Goal: Find specific page/section: Find specific page/section

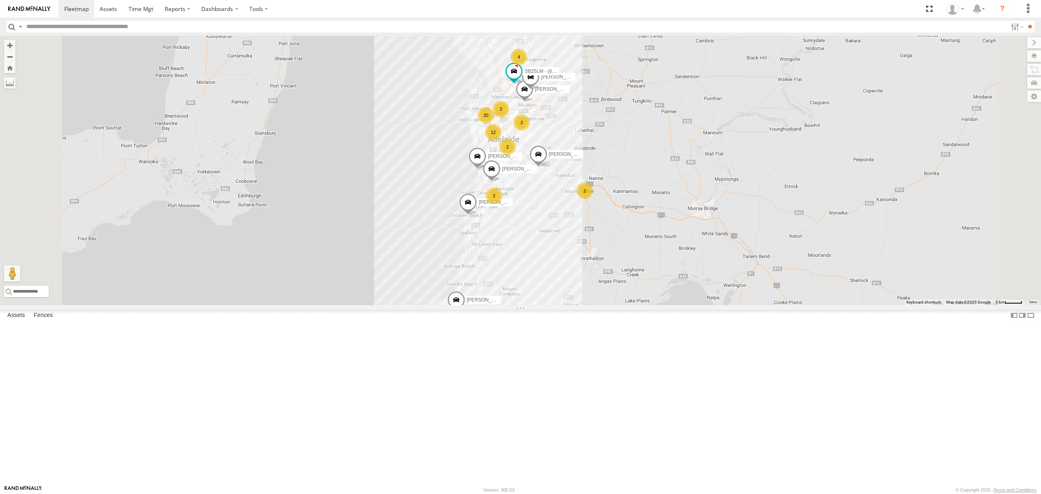
click at [0, 0] on div "SY71FR - (16P TRAILER) PM1" at bounding box center [0, 0] width 0 height 0
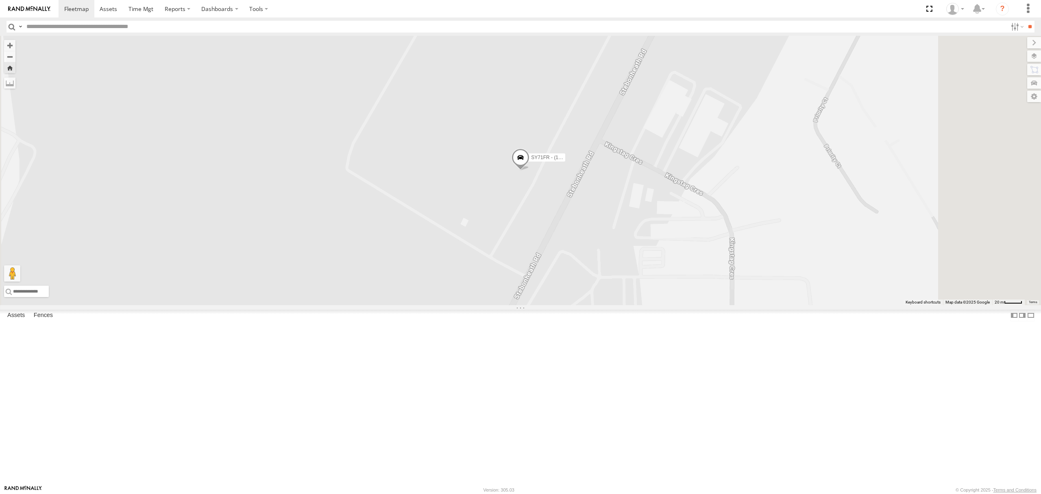
click at [0, 0] on div "4.4" at bounding box center [0, 0] width 0 height 0
click at [0, 0] on div "SY71FR - (16P TRAILER) PM1" at bounding box center [0, 0] width 0 height 0
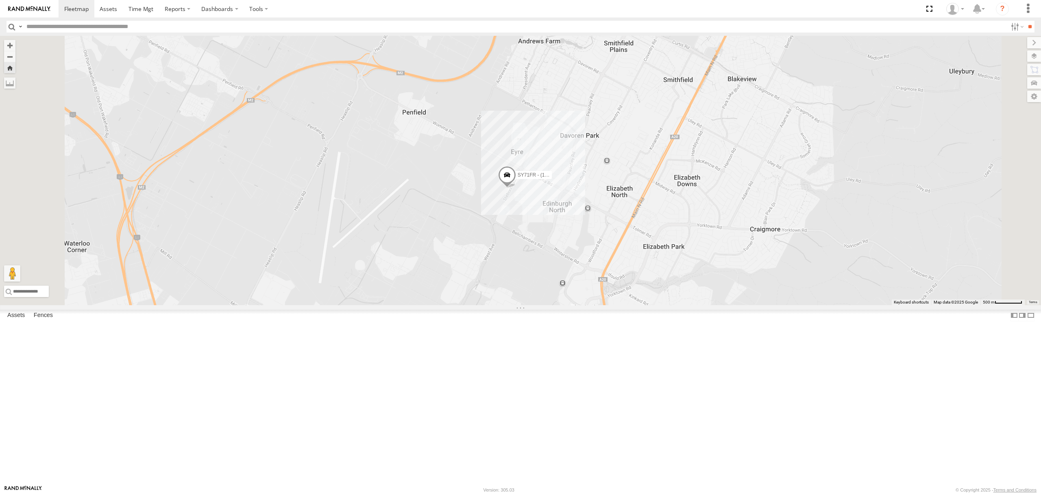
click at [0, 0] on div "S678CGD - Fridge It Sprinter" at bounding box center [0, 0] width 0 height 0
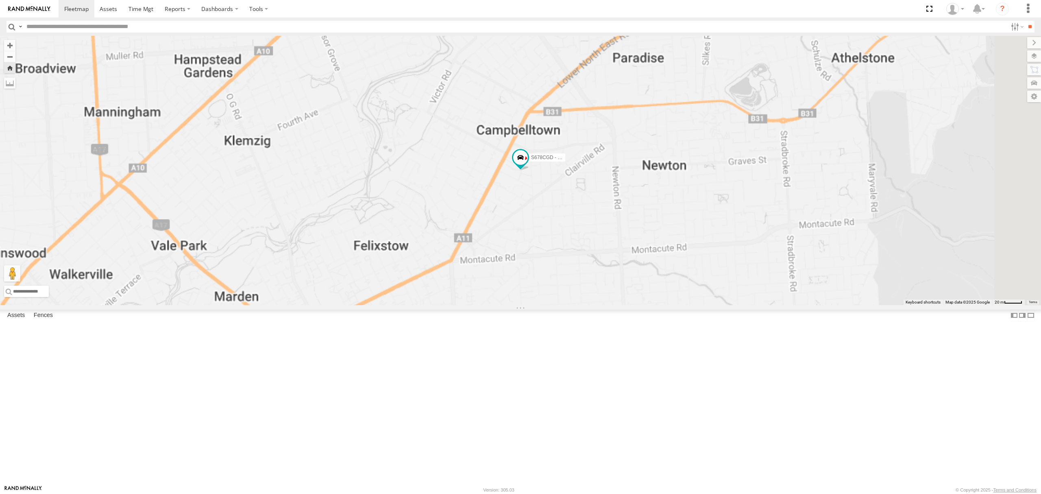
click at [0, 0] on div "S254CLT - [PERSON_NAME] All Assets" at bounding box center [0, 0] width 0 height 0
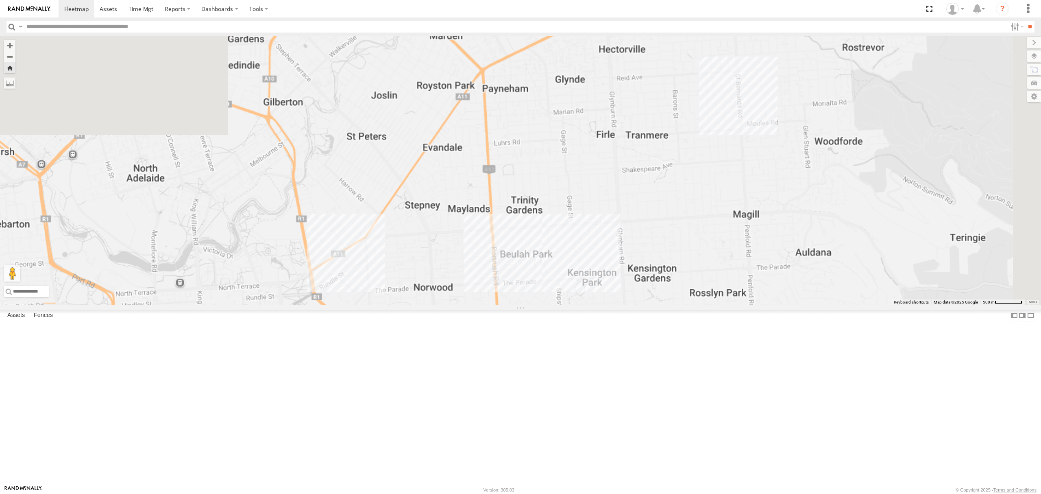
click at [0, 0] on div "SB25LM - (6P HINO) R6 All Assets" at bounding box center [0, 0] width 0 height 0
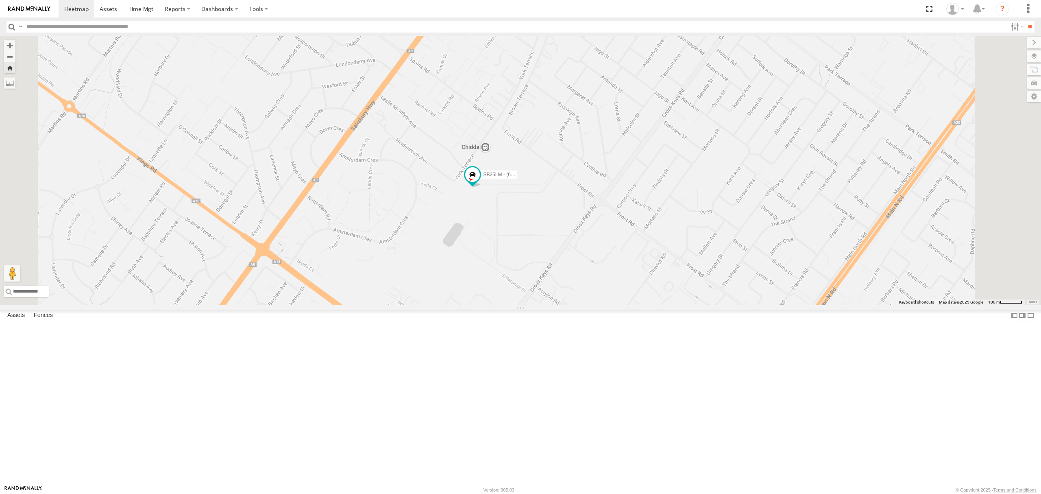
scroll to position [596, 0]
click at [0, 0] on span "Asset" at bounding box center [0, 0] width 0 height 0
click at [0, 0] on div "[PERSON_NAME] [PERSON_NAME]" at bounding box center [0, 0] width 0 height 0
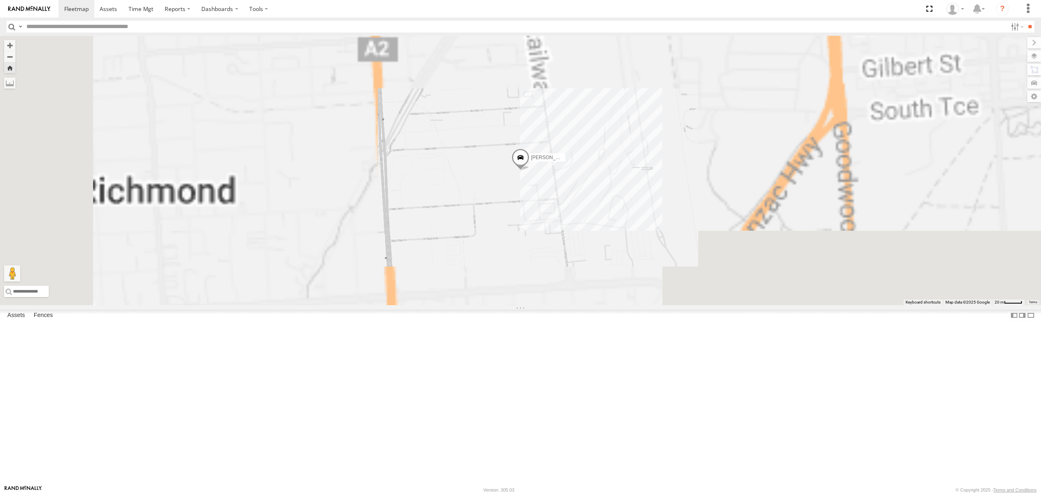
click at [529, 170] on span at bounding box center [520, 159] width 18 height 22
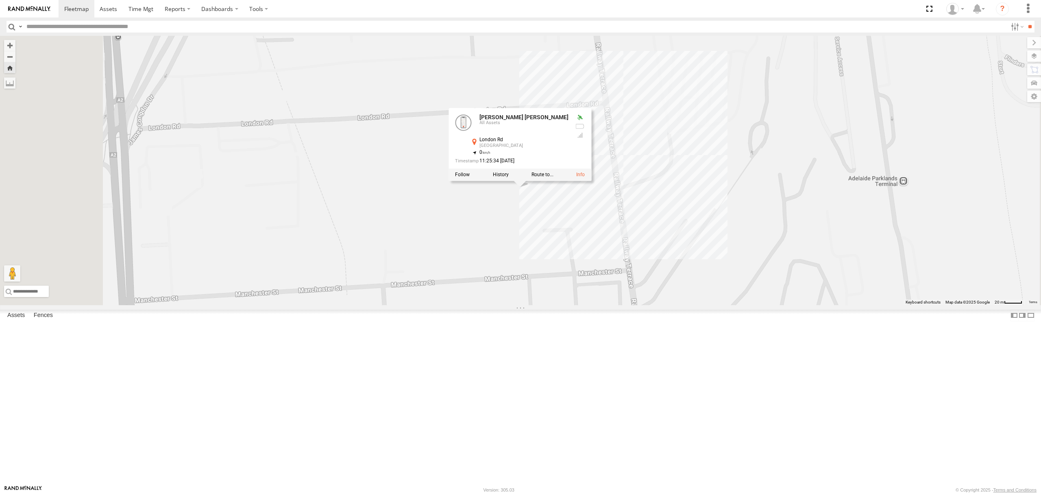
drag, startPoint x: 464, startPoint y: 239, endPoint x: 464, endPoint y: 260, distance: 20.7
click at [464, 260] on div "[PERSON_NAME] [PERSON_NAME] Pal [PERSON_NAME] All Assets [GEOGRAPHIC_DATA] -34.…" at bounding box center [520, 170] width 1041 height 269
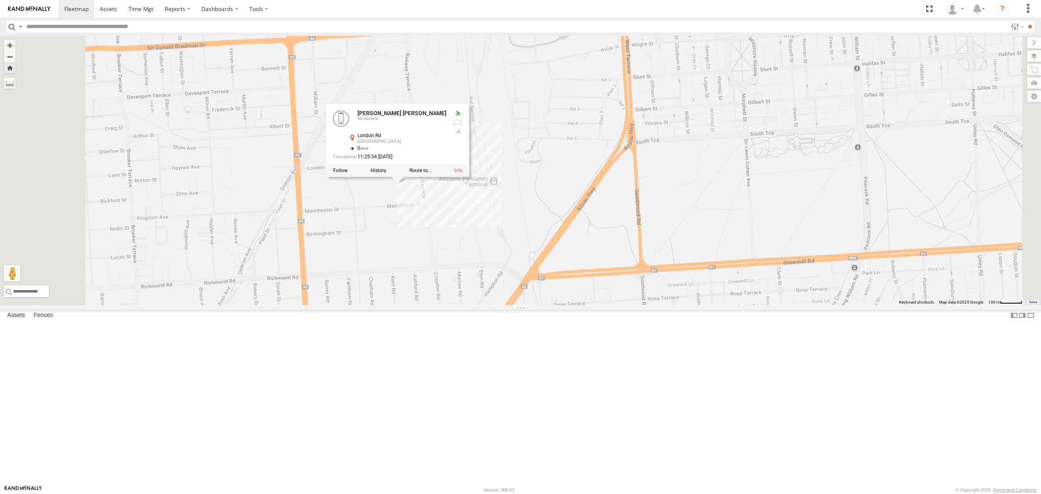
drag, startPoint x: 442, startPoint y: 324, endPoint x: 440, endPoint y: 331, distance: 6.7
click at [441, 305] on div "[PERSON_NAME] [PERSON_NAME] Pal [PERSON_NAME] All Assets [GEOGRAPHIC_DATA] -34.…" at bounding box center [520, 170] width 1041 height 269
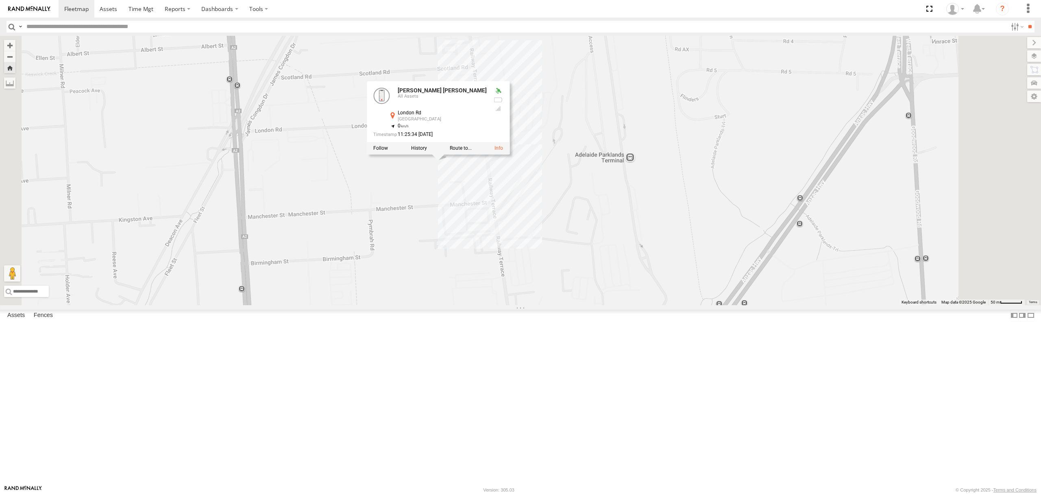
click at [534, 264] on div "[PERSON_NAME] [PERSON_NAME] Pal [PERSON_NAME] All Assets [GEOGRAPHIC_DATA] -34.…" at bounding box center [520, 170] width 1041 height 269
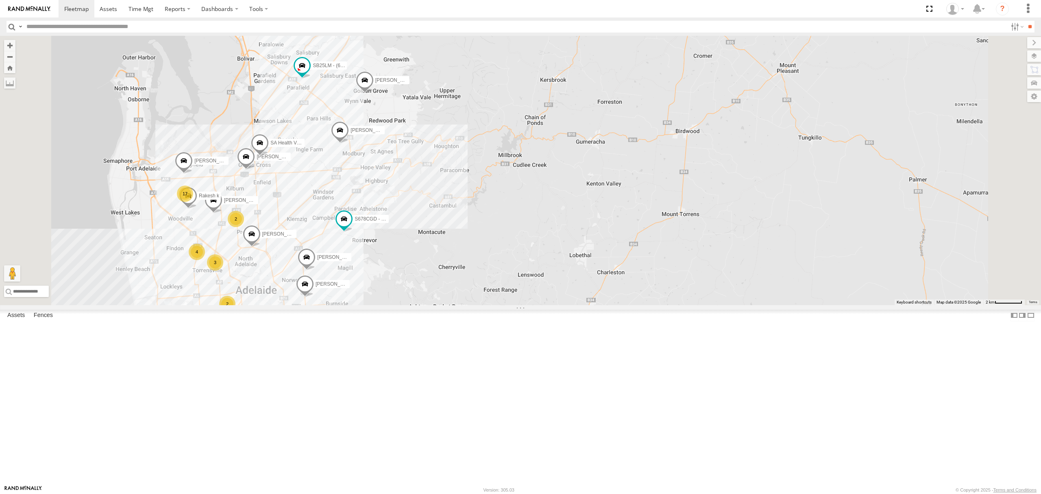
drag, startPoint x: 558, startPoint y: 316, endPoint x: 624, endPoint y: 310, distance: 66.1
click at [624, 305] on div "[PERSON_NAME] SB25LM - (6P HINO) R6 S254CLT - [PERSON_NAME] SB26LM - (3P HINO) …" at bounding box center [520, 170] width 1041 height 269
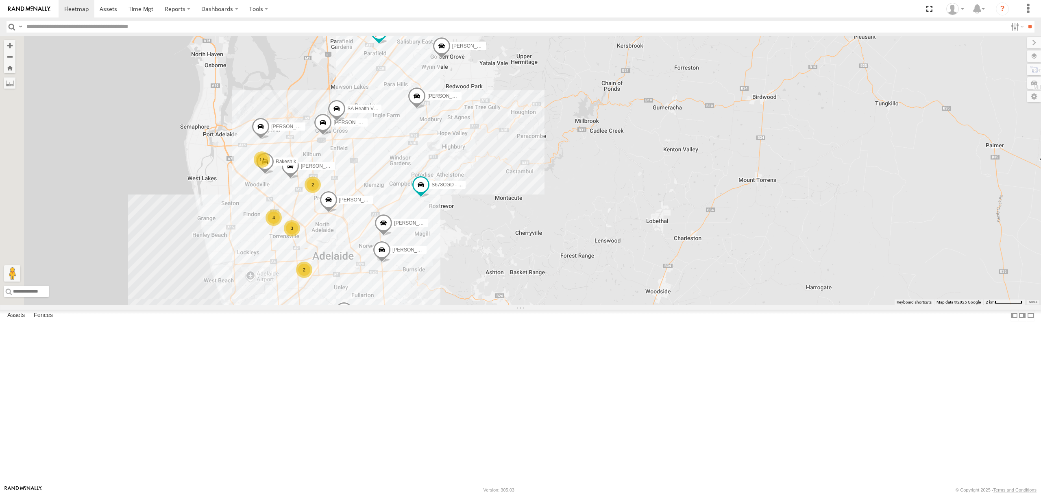
drag, startPoint x: 415, startPoint y: 364, endPoint x: 431, endPoint y: 335, distance: 33.3
click at [431, 305] on div "[PERSON_NAME] SB25LM - (6P HINO) R6 S254CLT - [PERSON_NAME] SB26LM - (3P HINO) …" at bounding box center [520, 170] width 1041 height 269
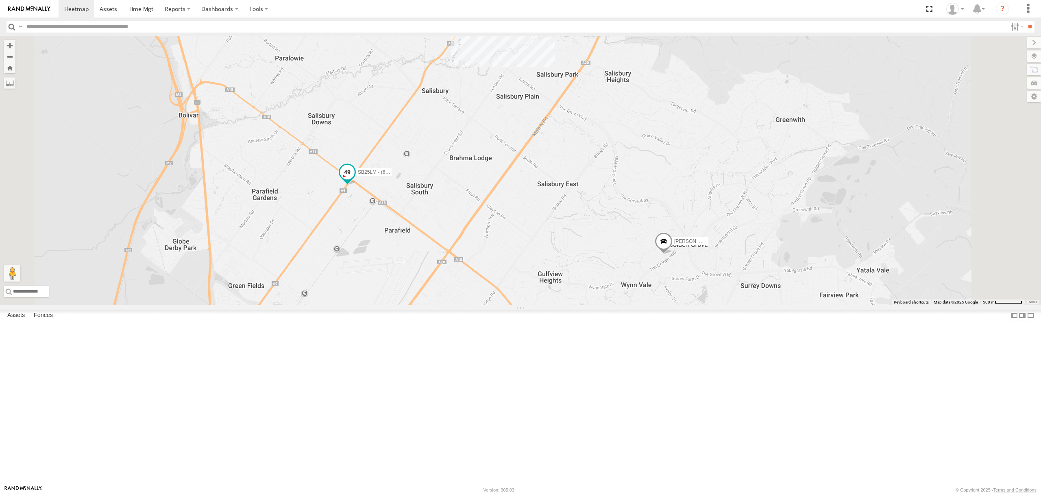
click at [355, 179] on span at bounding box center [347, 172] width 15 height 15
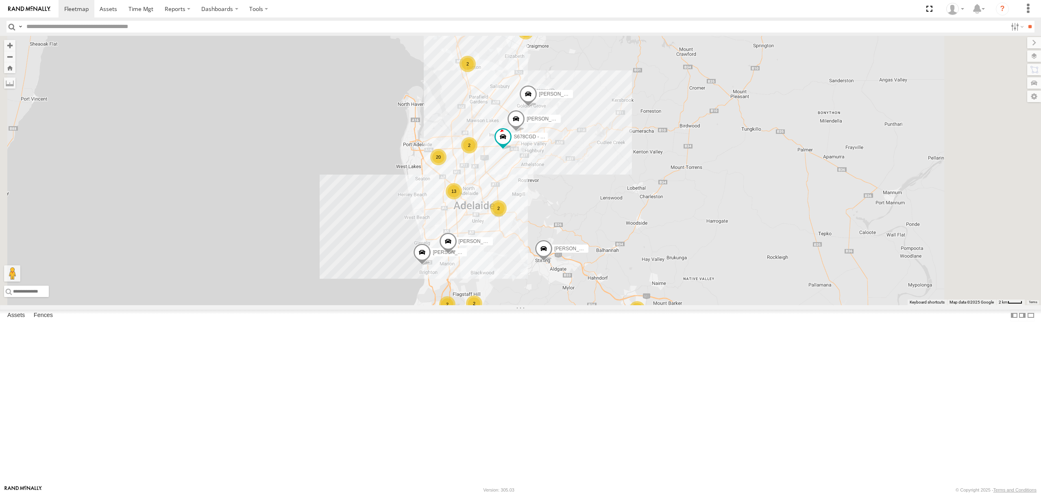
click at [52, 27] on input "text" at bounding box center [515, 27] width 984 height 12
type input "******"
click at [1025, 21] on input "**" at bounding box center [1029, 27] width 9 height 12
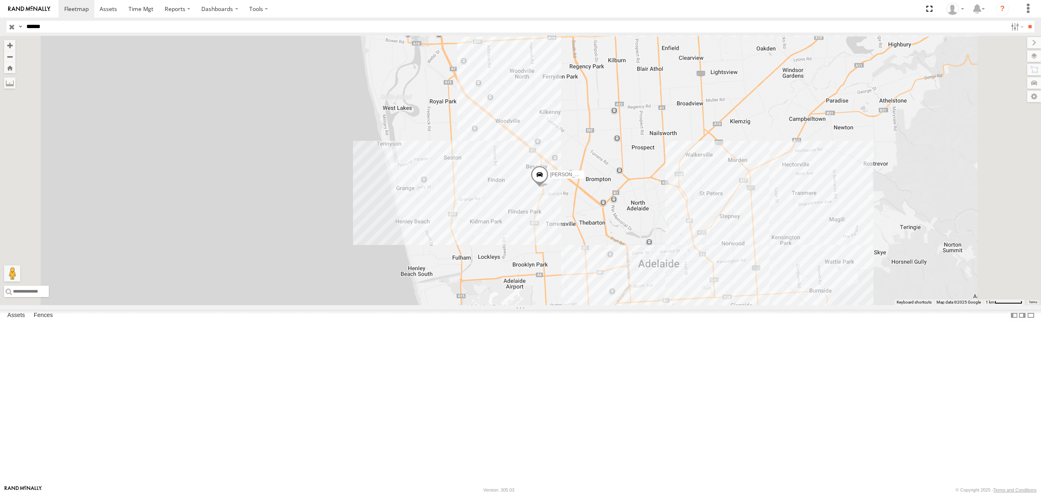
click at [584, 178] on label "[PERSON_NAME]" at bounding box center [564, 174] width 41 height 8
click at [601, 181] on div at bounding box center [539, 175] width 122 height 12
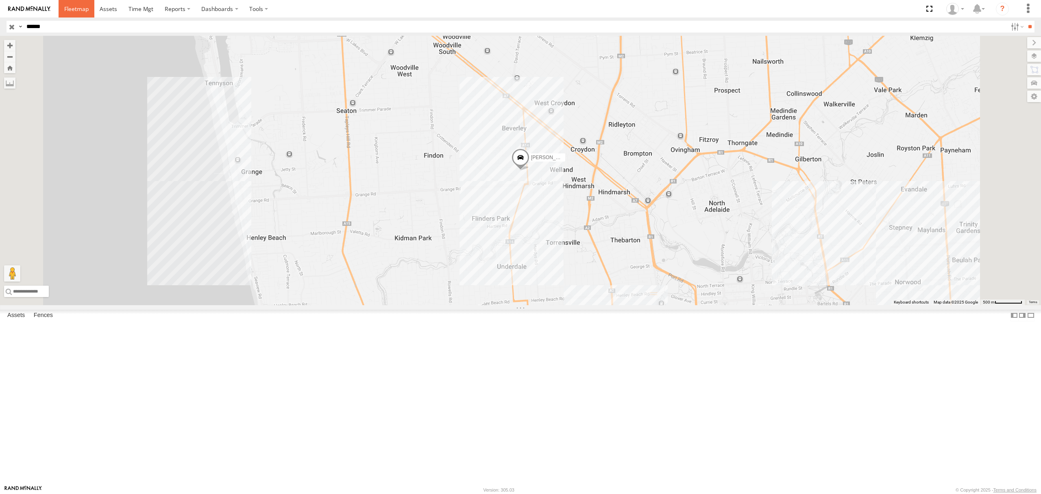
click at [81, 9] on span at bounding box center [76, 9] width 24 height 8
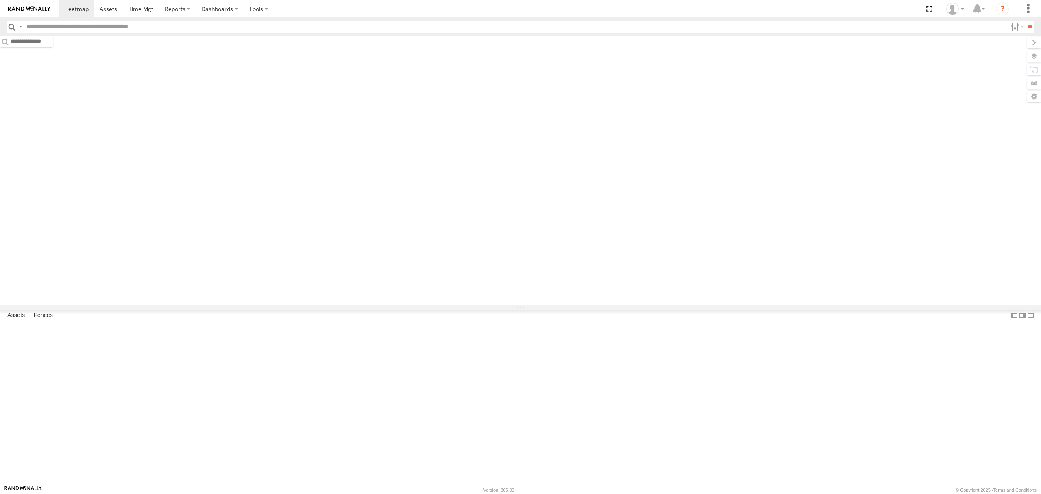
type input "******"
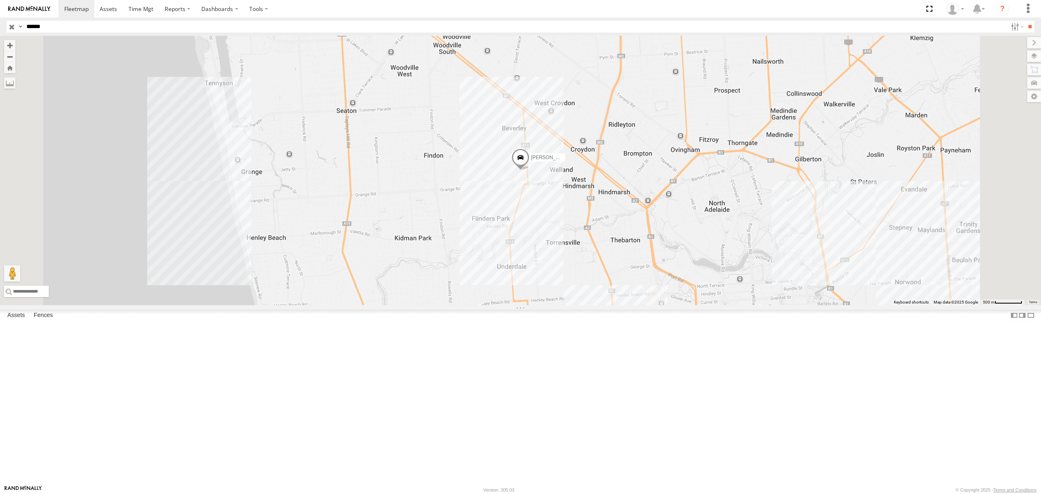
drag, startPoint x: 51, startPoint y: 25, endPoint x: -5, endPoint y: 24, distance: 56.1
click at [0, 24] on html at bounding box center [520, 247] width 1041 height 494
click at [1025, 21] on input "**" at bounding box center [1029, 27] width 9 height 12
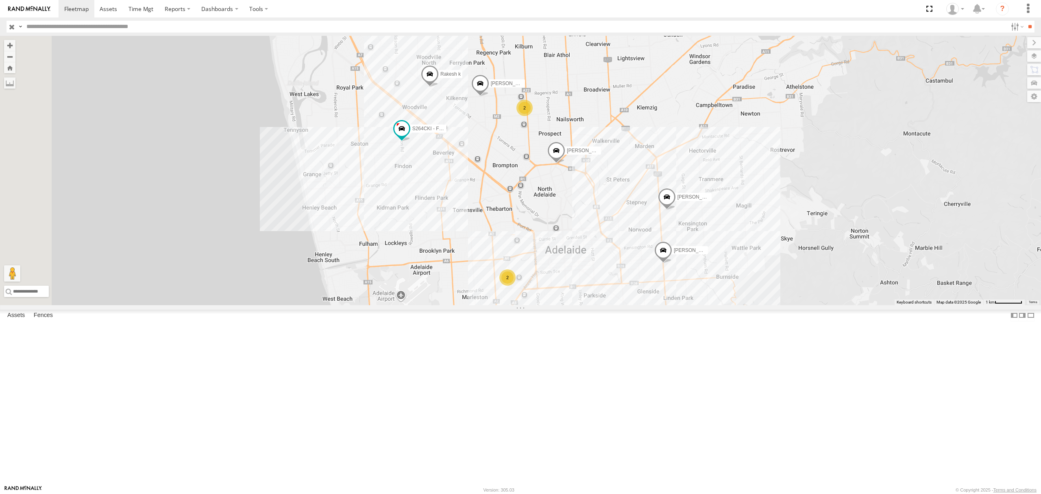
drag, startPoint x: 400, startPoint y: 212, endPoint x: 801, endPoint y: 207, distance: 400.9
click at [801, 207] on div "S264CKI - Fridge It Crafter Dharambir Singh S254CLT - Brian Corkhill SB26LM - (…" at bounding box center [520, 170] width 1041 height 269
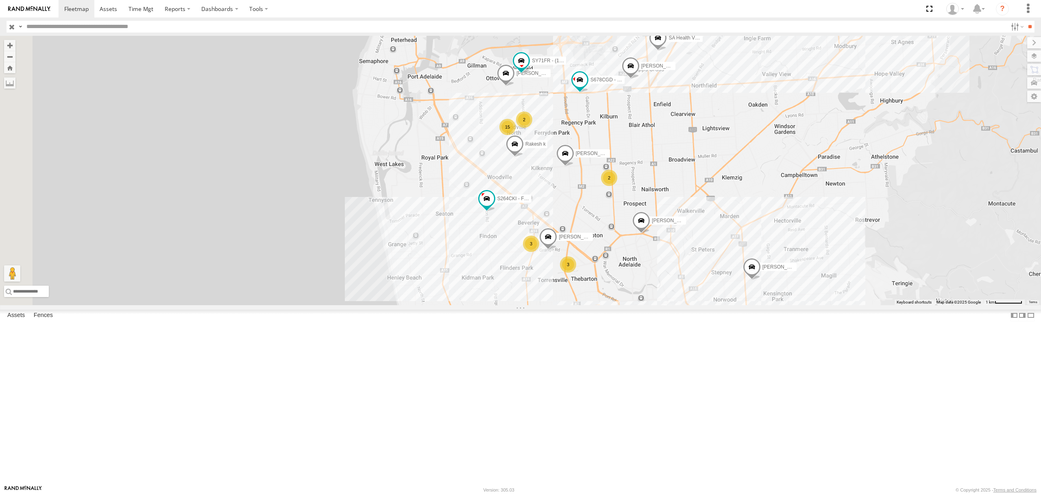
drag, startPoint x: 807, startPoint y: 159, endPoint x: 805, endPoint y: 232, distance: 73.2
click at [805, 232] on div "S264CKI - Fridge It Crafter Dharambir Singh S254CLT - Brian Corkhill SB26LM - (…" at bounding box center [520, 170] width 1041 height 269
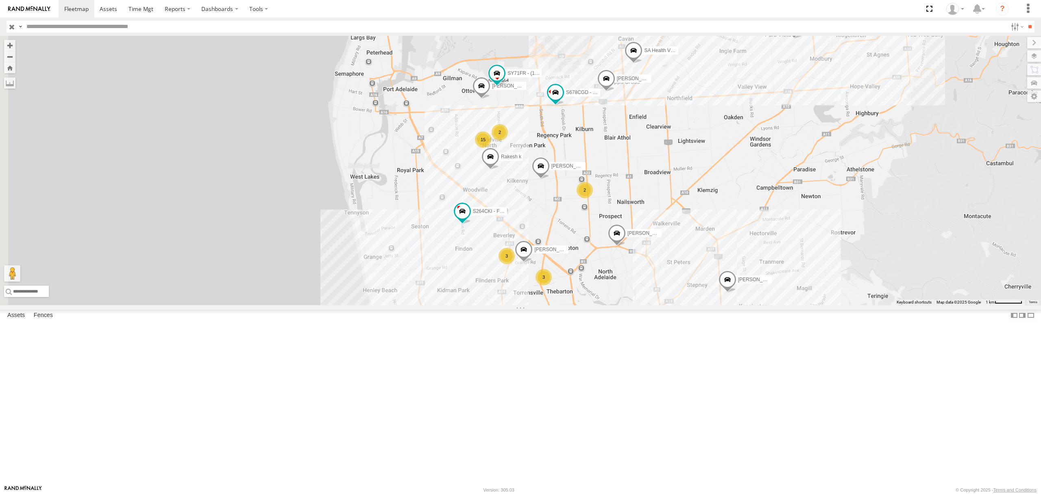
drag, startPoint x: 853, startPoint y: 202, endPoint x: 820, endPoint y: 204, distance: 32.2
click at [820, 204] on div "S264CKI - Fridge It Crafter Dharambir Singh S254CLT - Brian Corkhill SB26LM - (…" at bounding box center [520, 170] width 1041 height 269
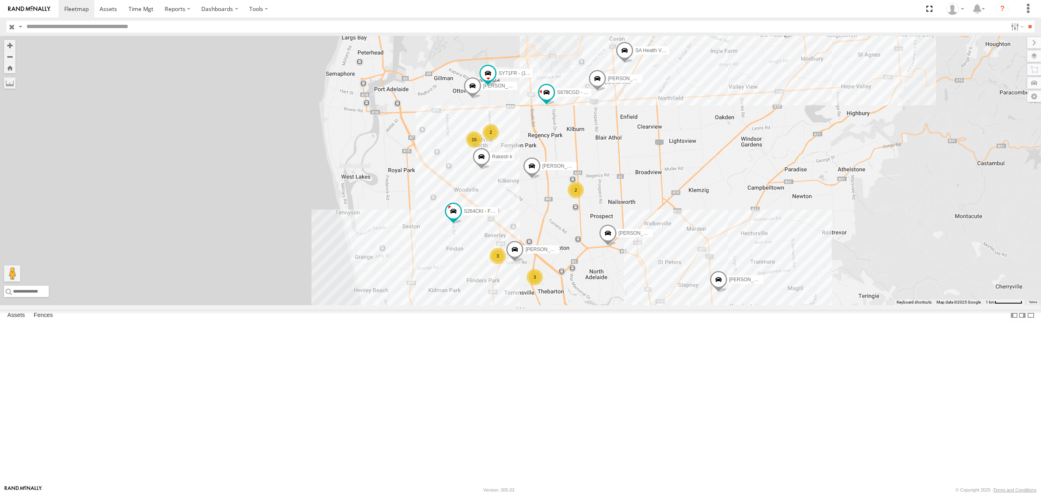
click at [820, 204] on div "S264CKI - Fridge It Crafter Dharambir Singh S254CLT - Brian Corkhill SB26LM - (…" at bounding box center [520, 170] width 1041 height 269
